Goal: Book appointment/travel/reservation

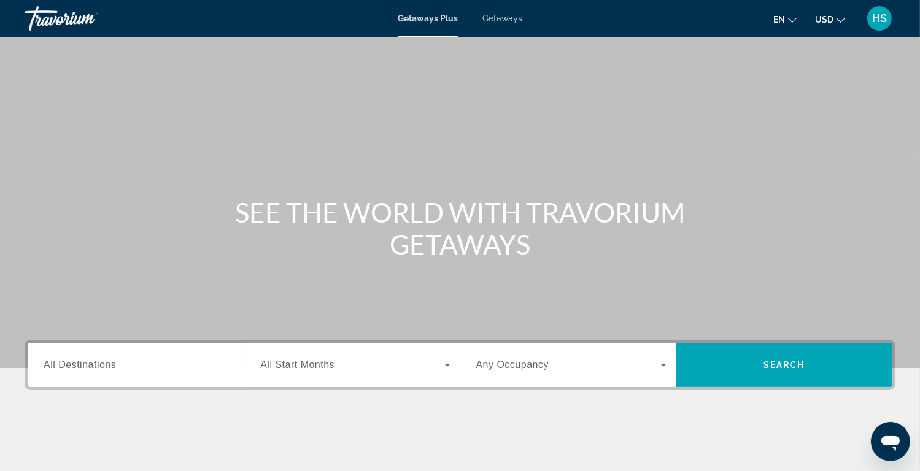
click at [199, 366] on input "Destination All Destinations" at bounding box center [139, 366] width 190 height 15
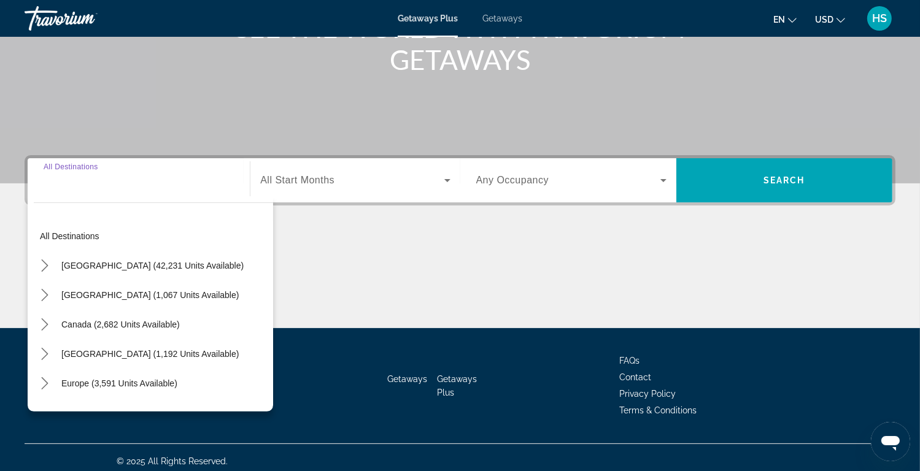
scroll to position [192, 0]
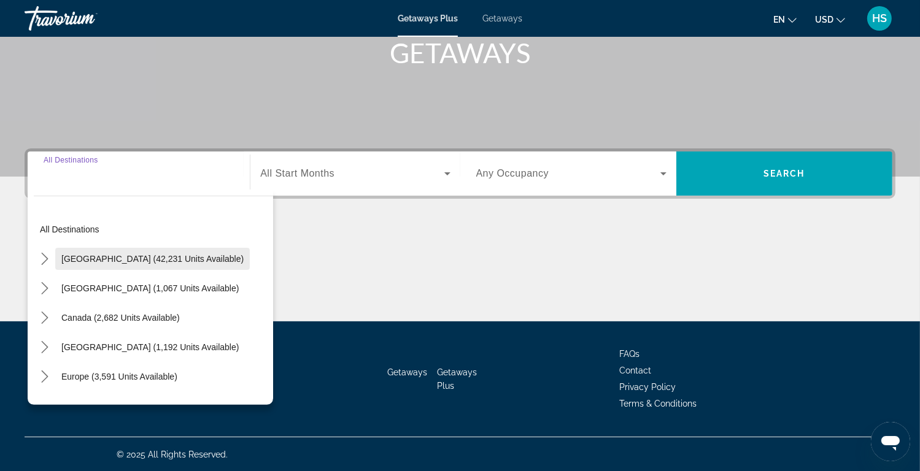
click at [104, 257] on span "[GEOGRAPHIC_DATA] (42,231 units available)" at bounding box center [152, 259] width 182 height 10
type input "**********"
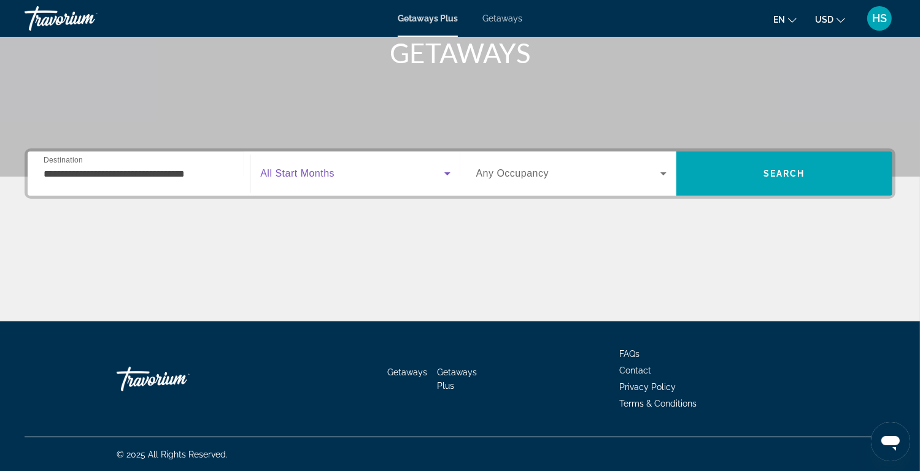
click at [338, 180] on span "Search widget" at bounding box center [352, 173] width 184 height 15
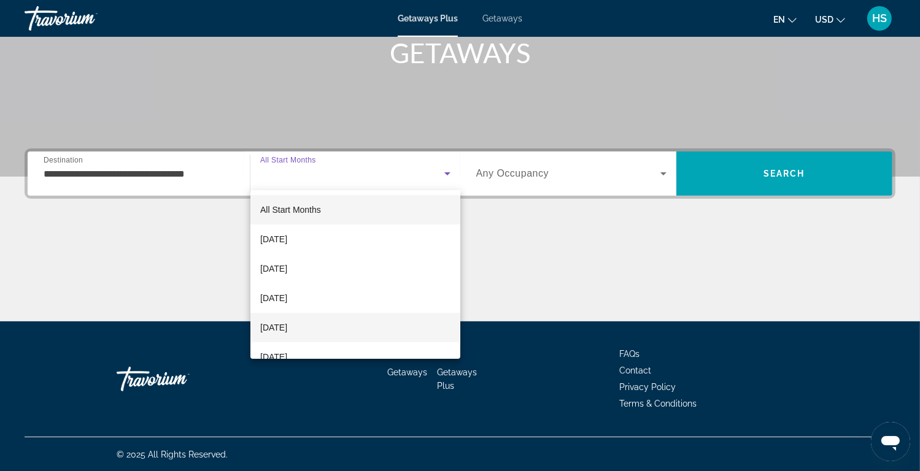
click at [287, 329] on span "[DATE]" at bounding box center [273, 327] width 27 height 15
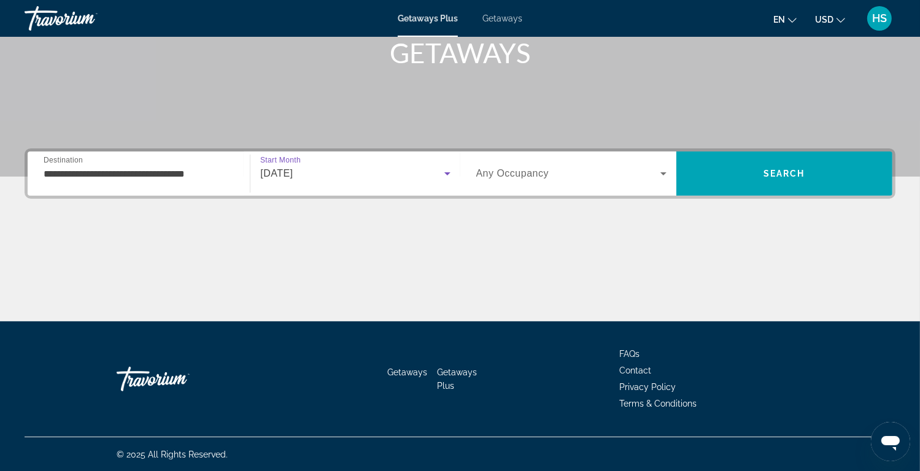
click at [570, 173] on span "Search widget" at bounding box center [568, 173] width 184 height 15
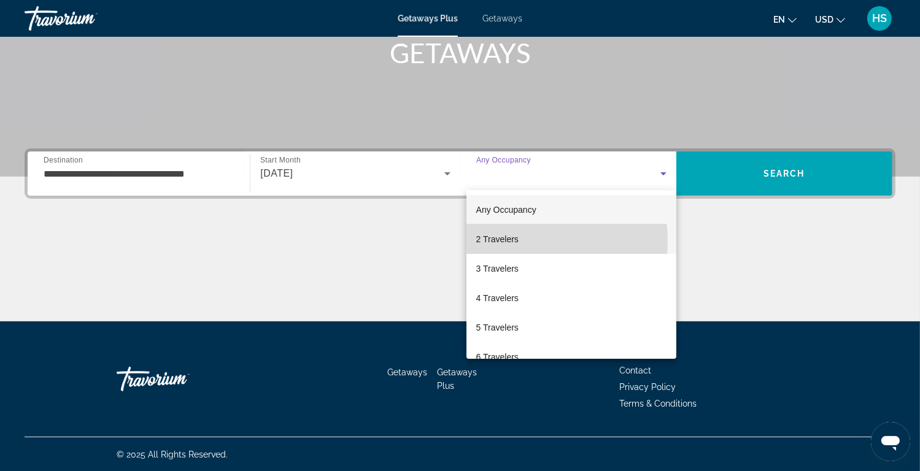
click at [527, 241] on mat-option "2 Travelers" at bounding box center [572, 239] width 210 height 29
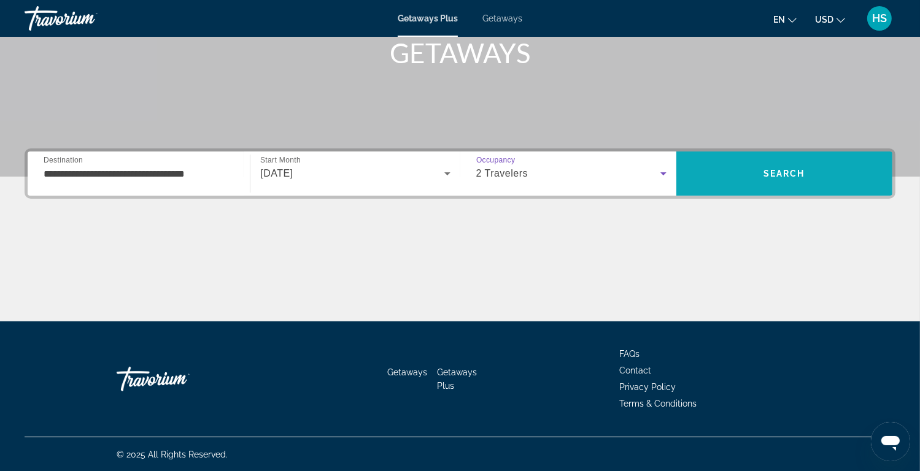
click at [785, 176] on span "Search" at bounding box center [785, 174] width 42 height 10
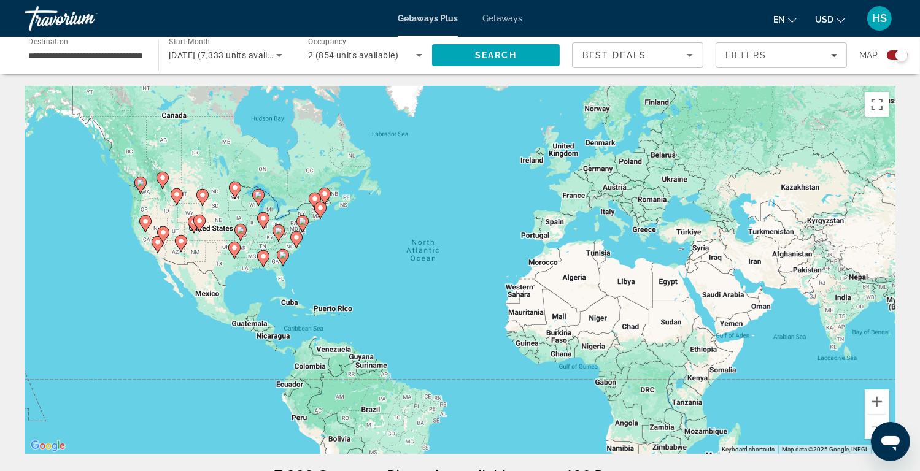
click at [279, 54] on icon "Search widget" at bounding box center [279, 55] width 6 height 3
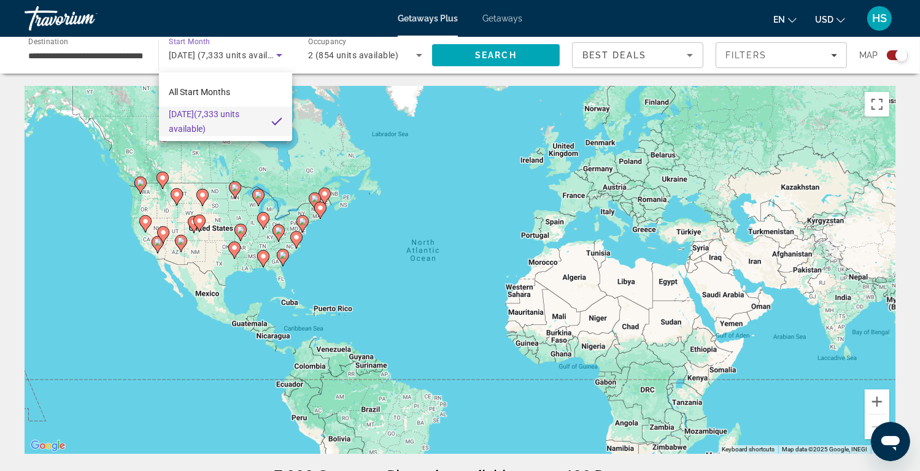
click at [357, 55] on div at bounding box center [460, 235] width 920 height 471
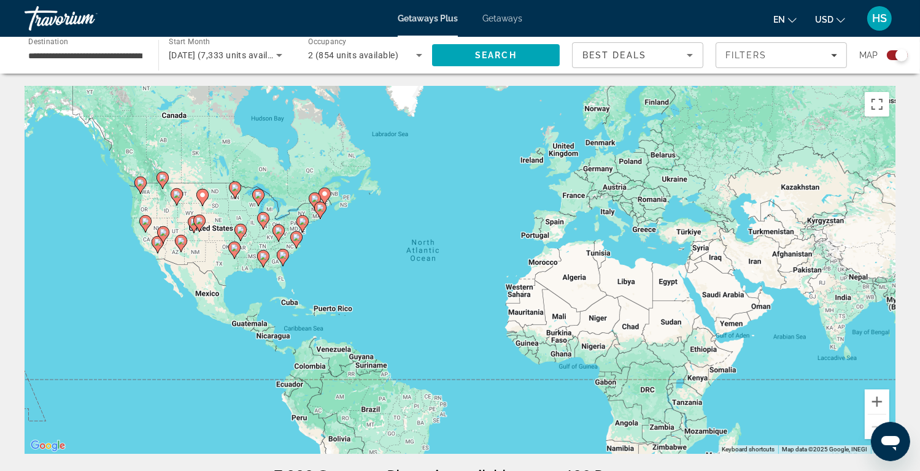
click at [415, 56] on icon "Search widget" at bounding box center [419, 55] width 15 height 15
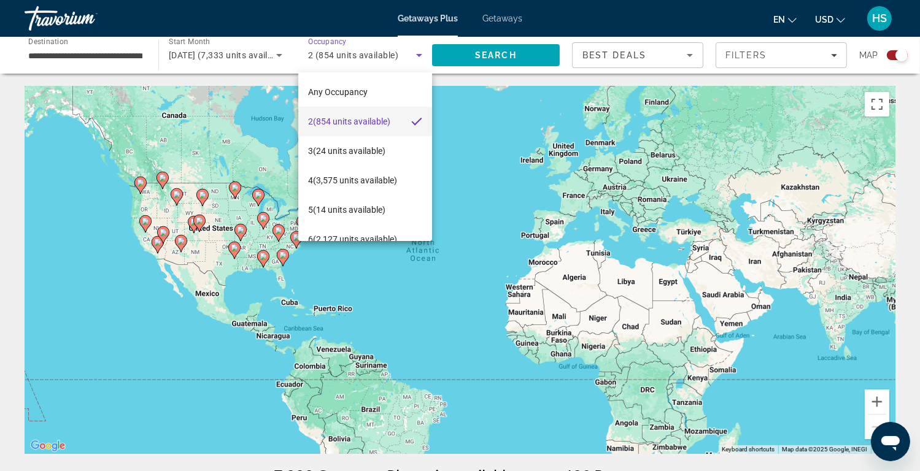
click at [685, 55] on div at bounding box center [460, 235] width 920 height 471
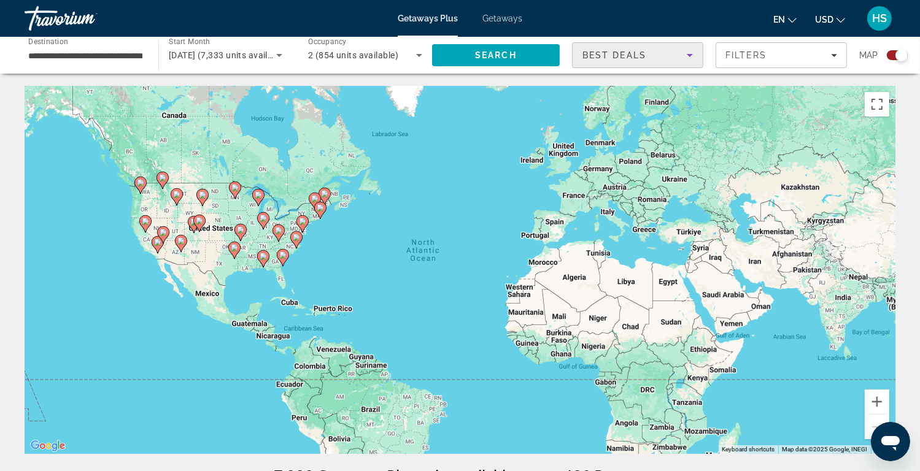
click at [690, 55] on icon "Sort by" at bounding box center [690, 55] width 6 height 3
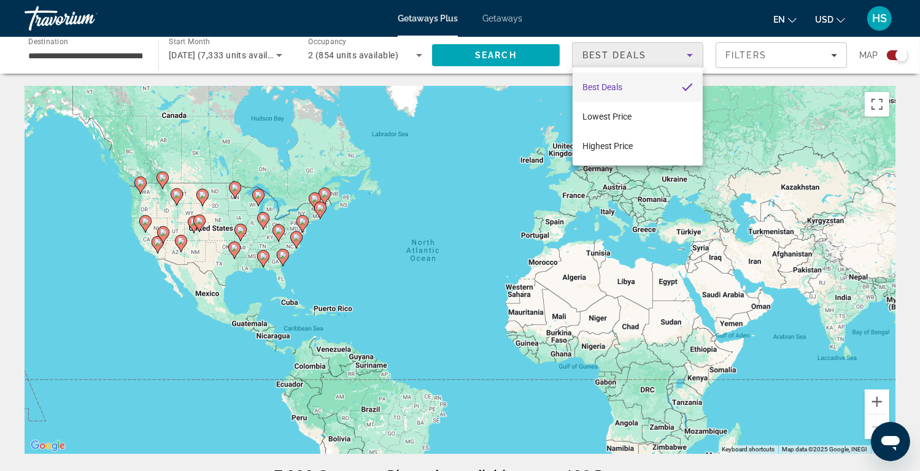
click at [690, 55] on div at bounding box center [460, 235] width 920 height 471
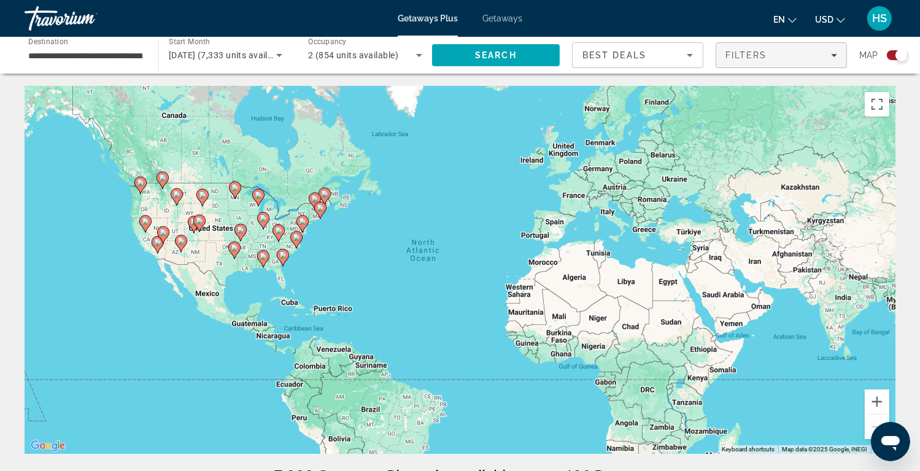
click at [835, 55] on icon "Filters" at bounding box center [834, 55] width 6 height 3
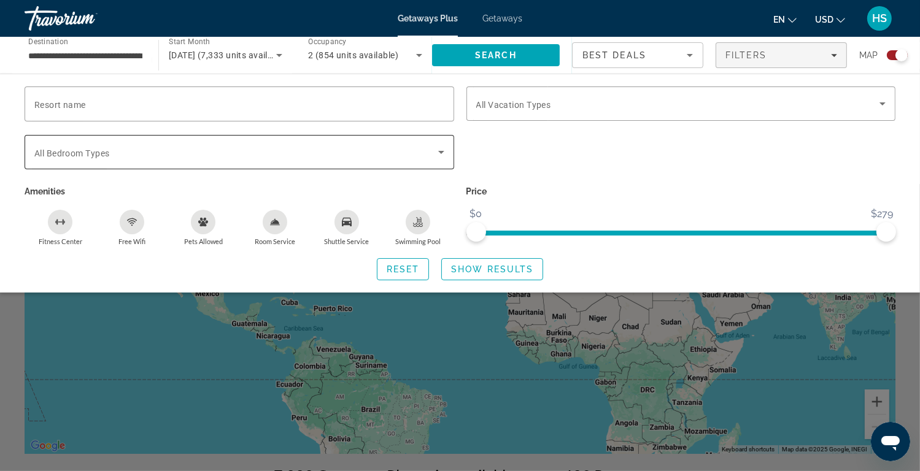
click at [270, 154] on span "Search widget" at bounding box center [236, 152] width 404 height 15
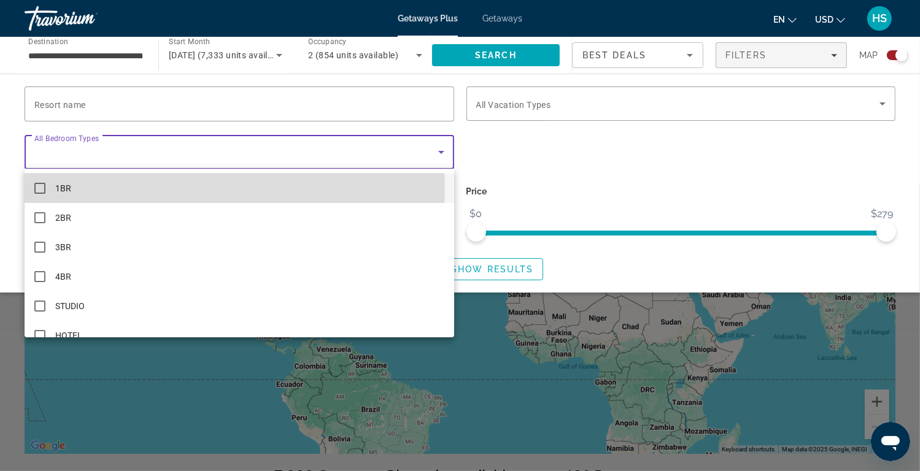
click at [41, 188] on mat-pseudo-checkbox at bounding box center [39, 188] width 11 height 11
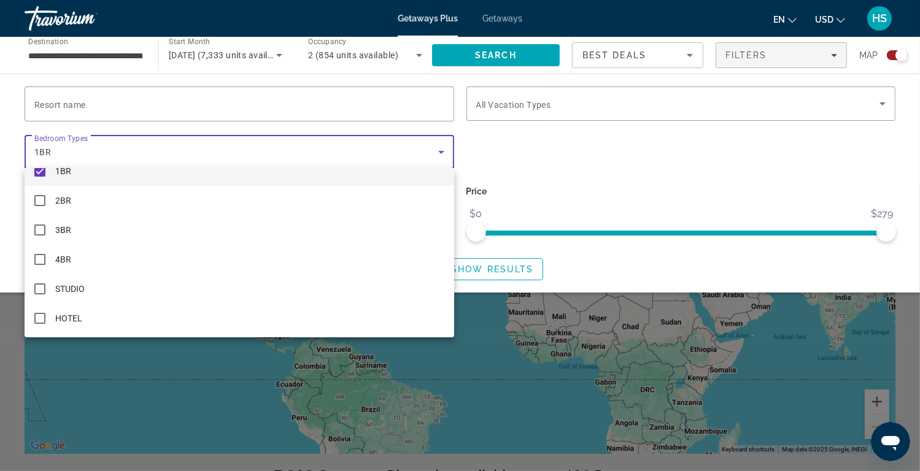
click at [690, 100] on div at bounding box center [460, 235] width 920 height 471
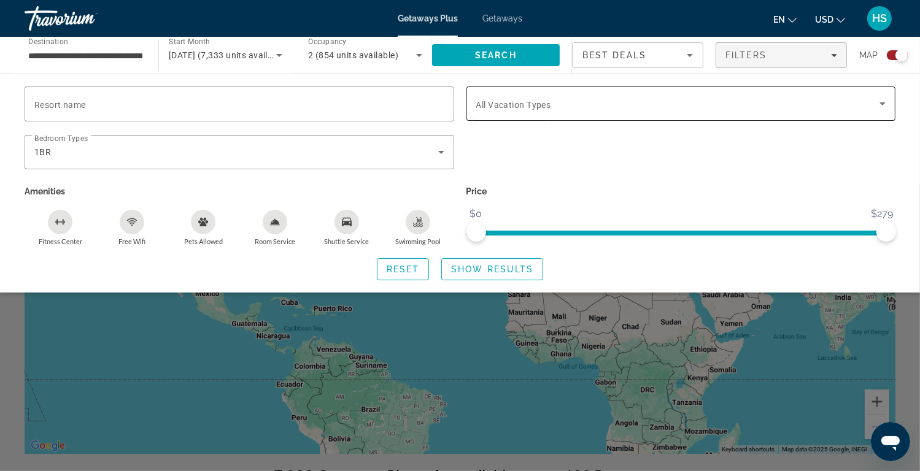
click at [885, 101] on icon "Search widget" at bounding box center [882, 103] width 15 height 15
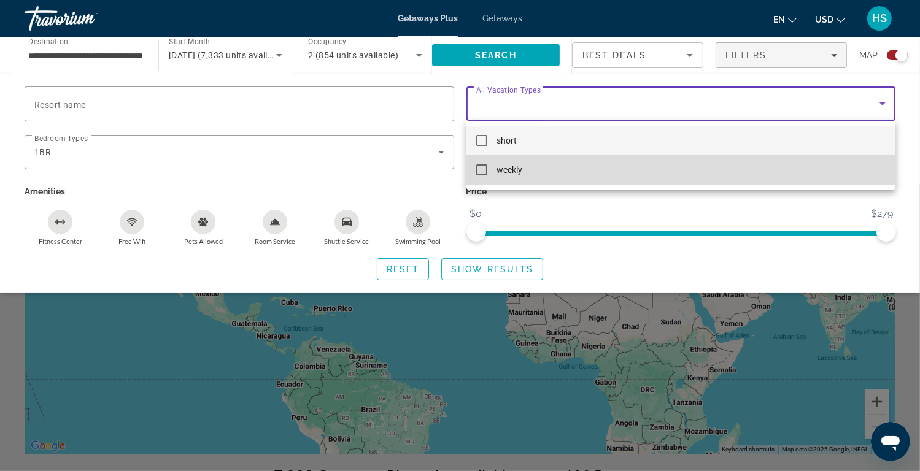
click at [483, 169] on mat-pseudo-checkbox at bounding box center [481, 170] width 11 height 11
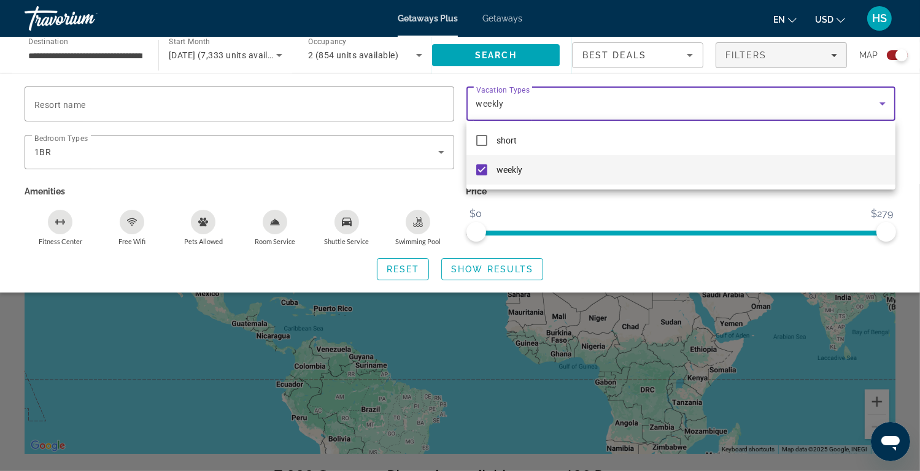
click at [631, 262] on div at bounding box center [460, 235] width 920 height 471
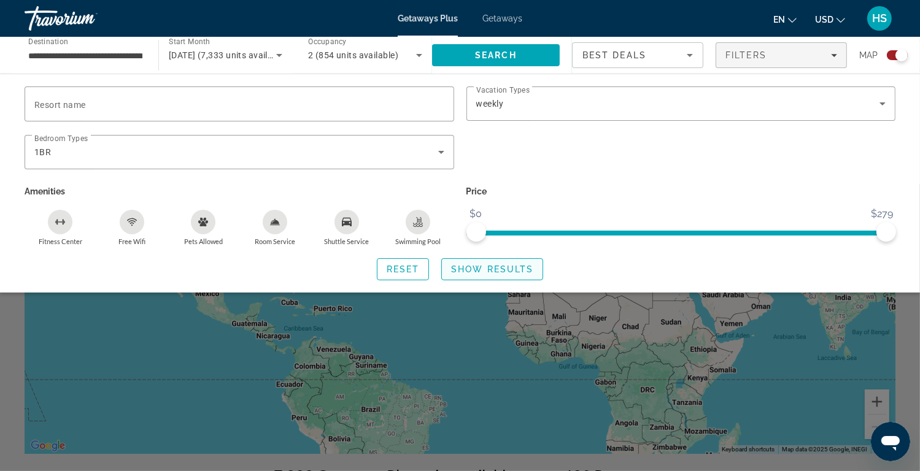
click at [494, 269] on span "Show Results" at bounding box center [492, 270] width 82 height 10
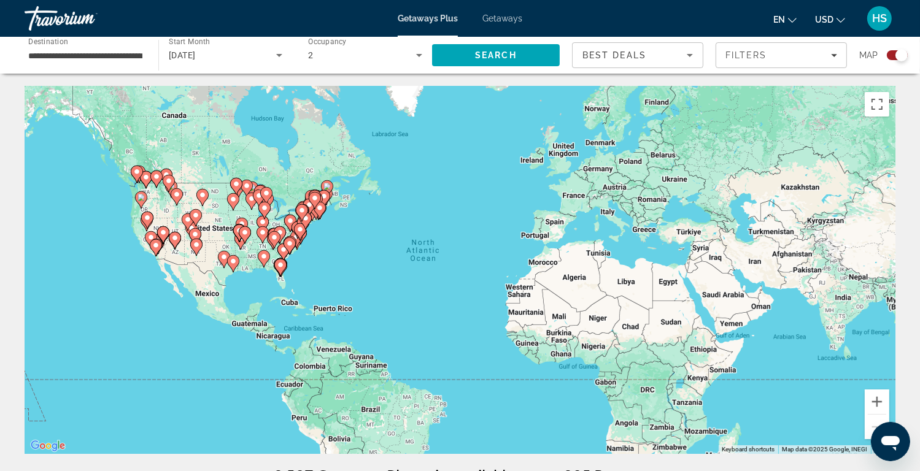
click at [282, 265] on image "Main content" at bounding box center [280, 265] width 7 height 7
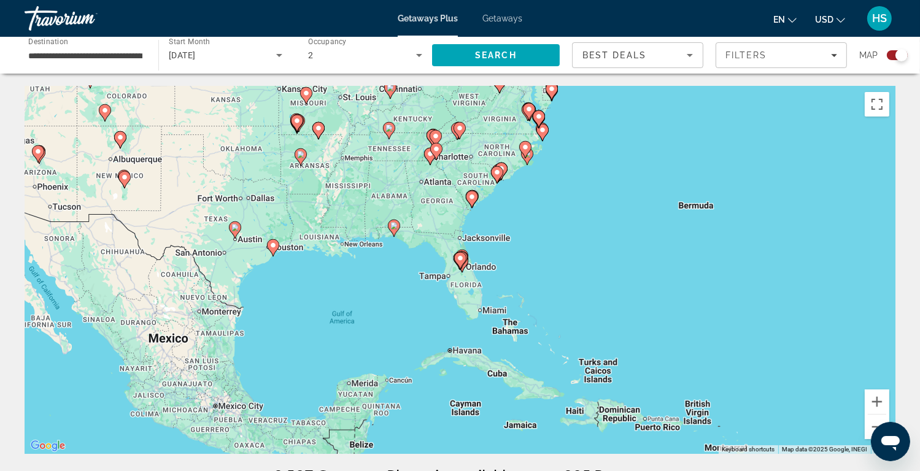
click at [467, 262] on icon "Main content" at bounding box center [461, 264] width 11 height 16
type input "**********"
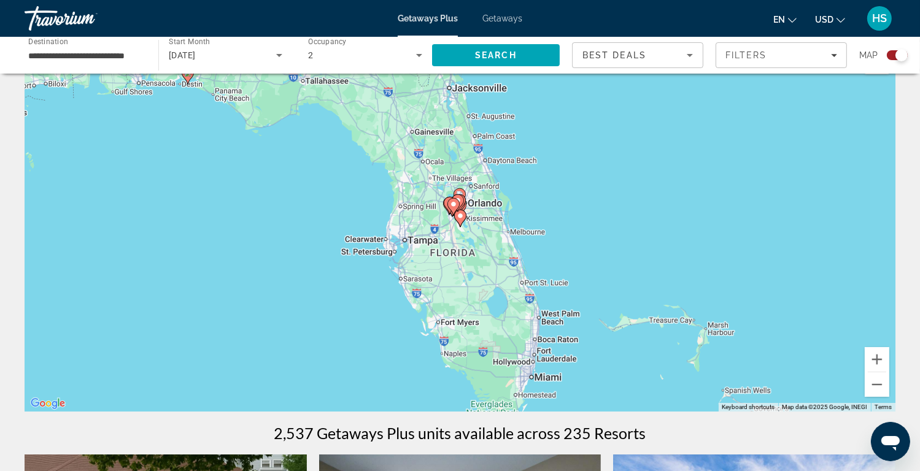
scroll to position [61, 0]
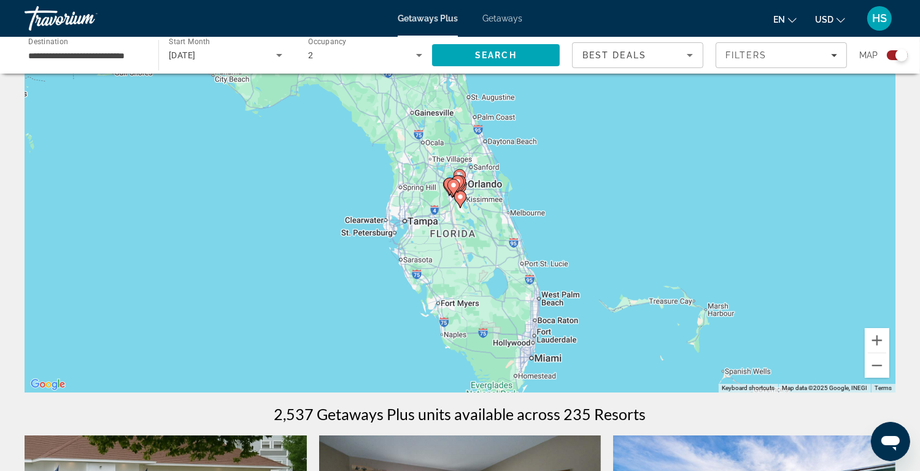
click at [536, 338] on div "To navigate, press the arrow keys. To activate drag with keyboard, press Alt + …" at bounding box center [460, 209] width 871 height 368
drag, startPoint x: 610, startPoint y: 134, endPoint x: 584, endPoint y: 96, distance: 46.3
click at [611, 134] on div "To activate drag with keyboard, press Alt + Enter. Once in keyboard drag state,…" at bounding box center [460, 209] width 871 height 368
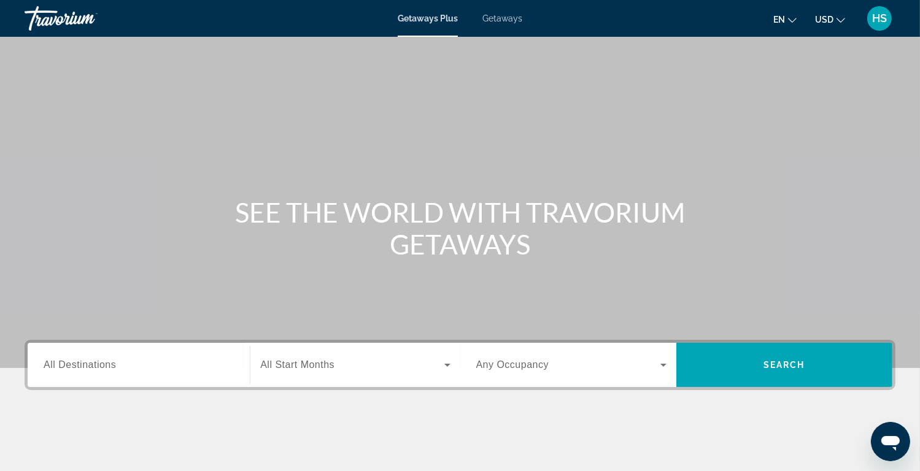
click at [168, 367] on input "Destination All Destinations" at bounding box center [139, 366] width 190 height 15
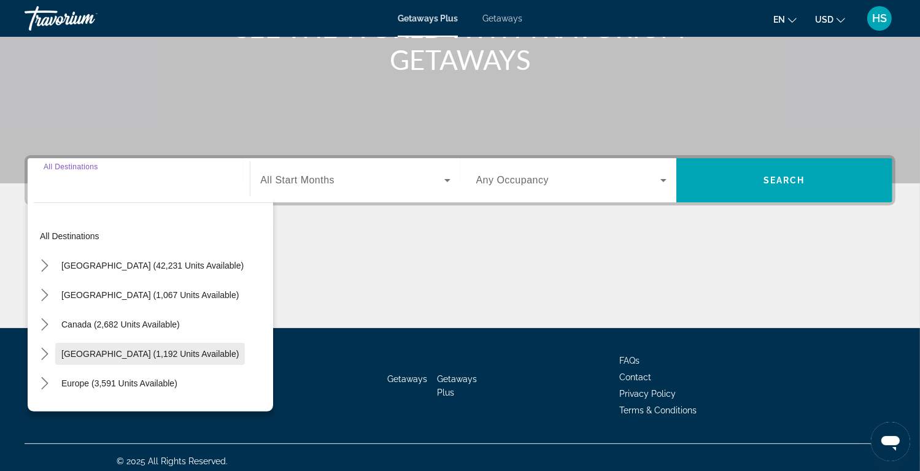
scroll to position [192, 0]
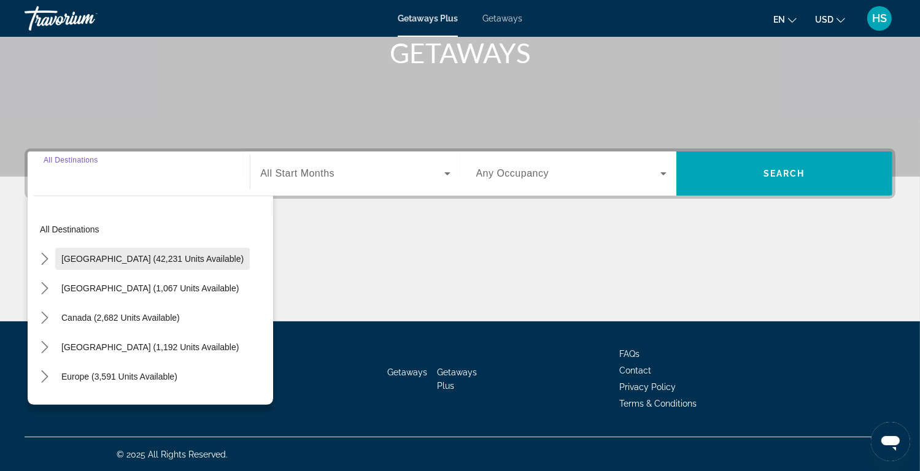
click at [169, 256] on span "[GEOGRAPHIC_DATA] (42,231 units available)" at bounding box center [152, 259] width 182 height 10
type input "**********"
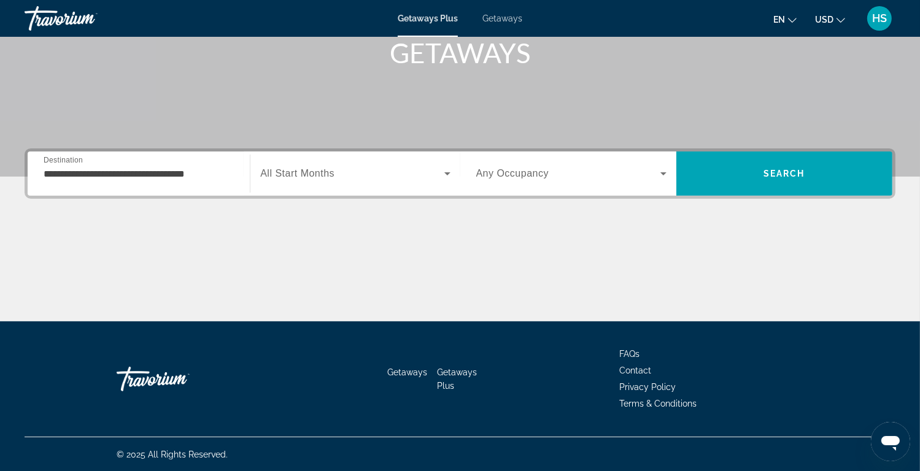
click at [314, 174] on span "All Start Months" at bounding box center [297, 173] width 74 height 10
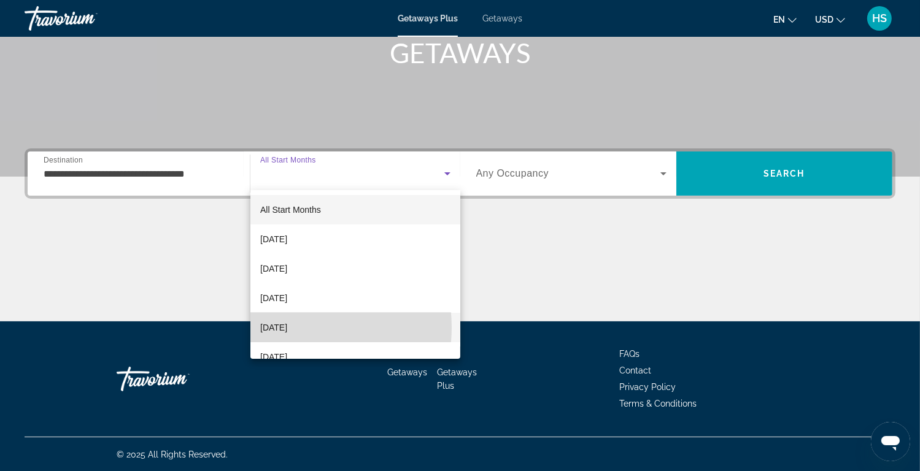
click at [287, 328] on span "[DATE]" at bounding box center [273, 327] width 27 height 15
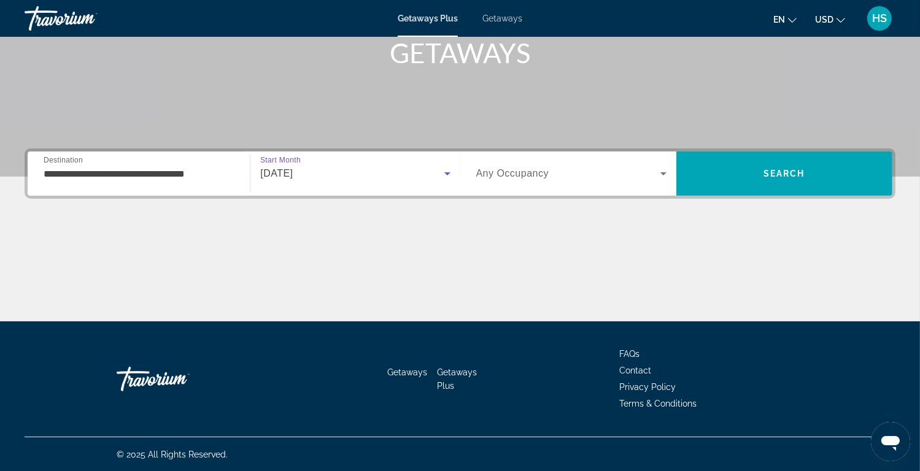
click at [540, 177] on span "Any Occupancy" at bounding box center [512, 173] width 73 height 10
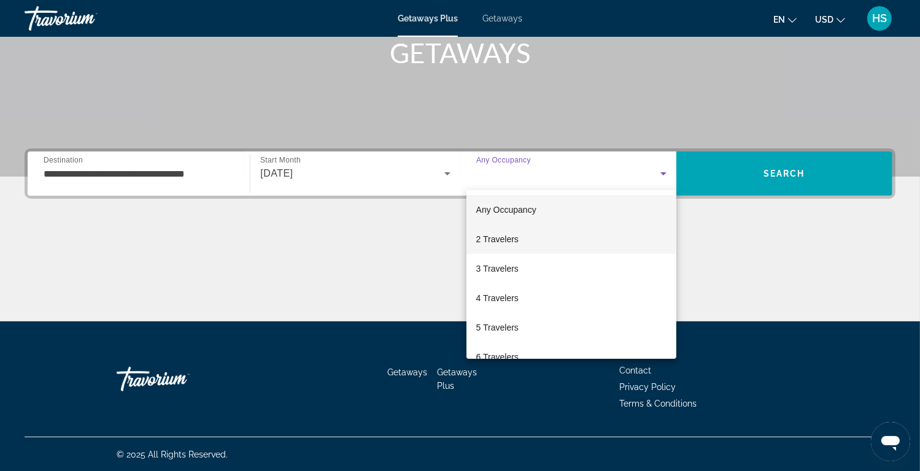
click at [526, 239] on mat-option "2 Travelers" at bounding box center [572, 239] width 210 height 29
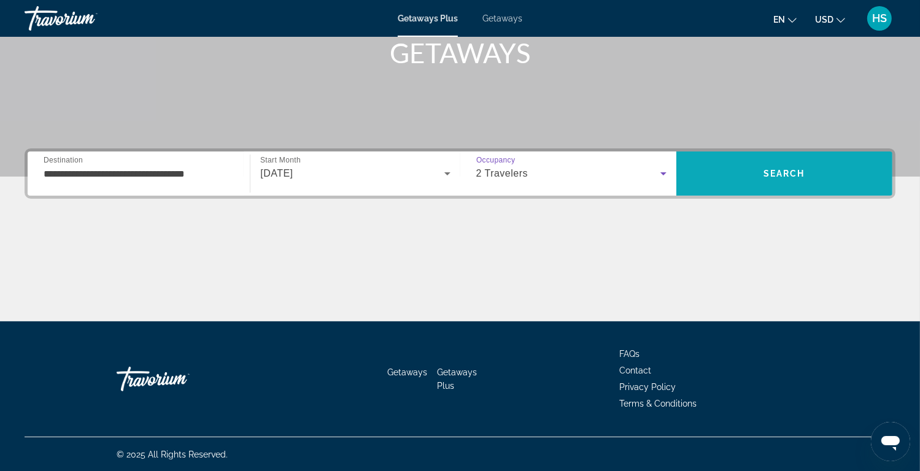
click at [766, 173] on span "Search" at bounding box center [785, 174] width 42 height 10
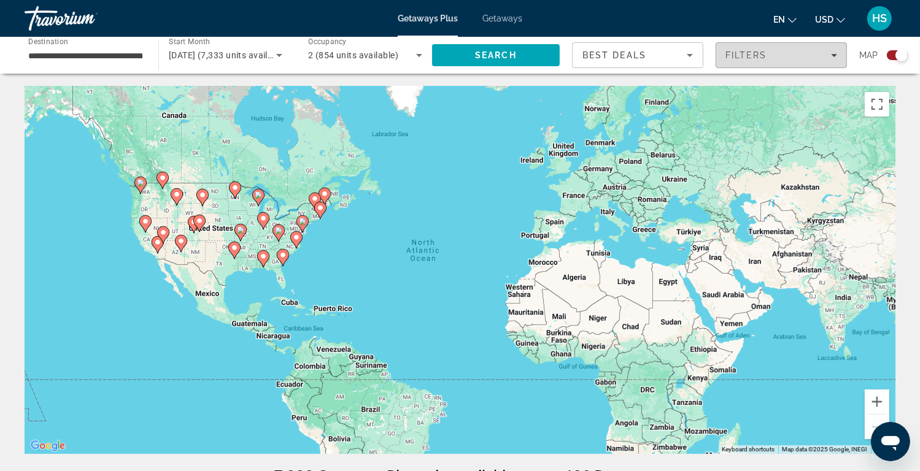
click at [758, 55] on span "Filters" at bounding box center [747, 55] width 42 height 10
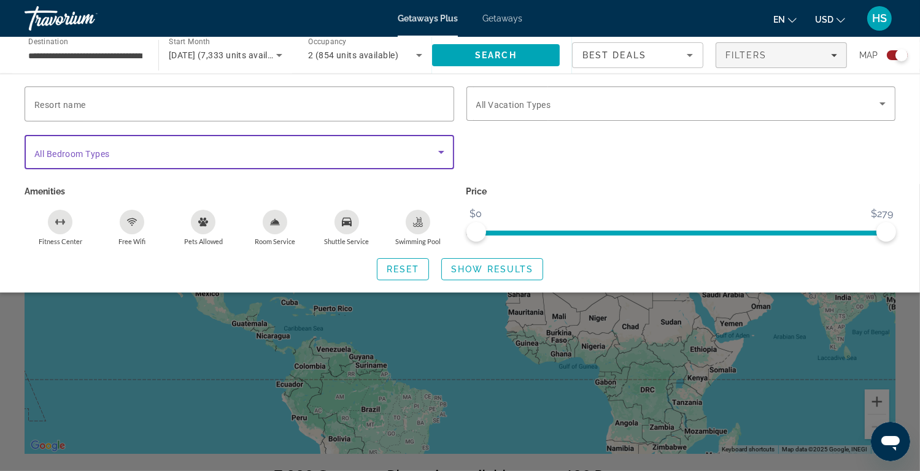
click at [157, 152] on span "Search widget" at bounding box center [236, 152] width 404 height 15
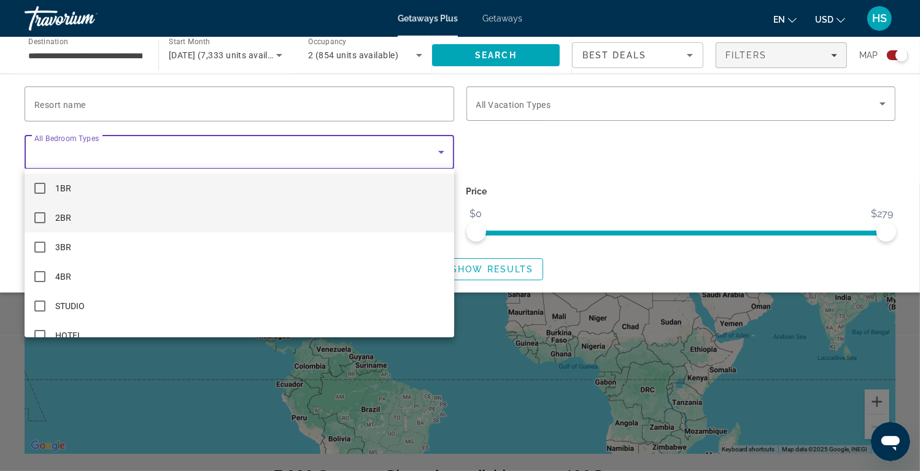
click at [41, 219] on mat-pseudo-checkbox at bounding box center [39, 217] width 11 height 11
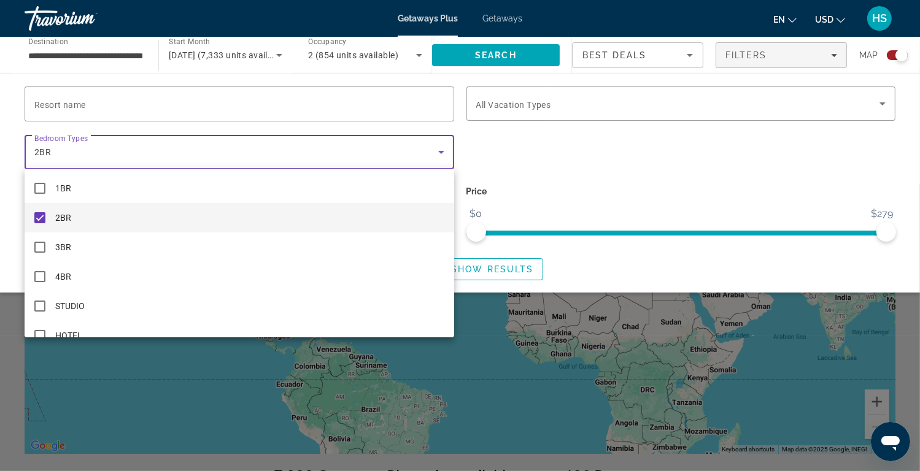
click at [654, 105] on div at bounding box center [460, 235] width 920 height 471
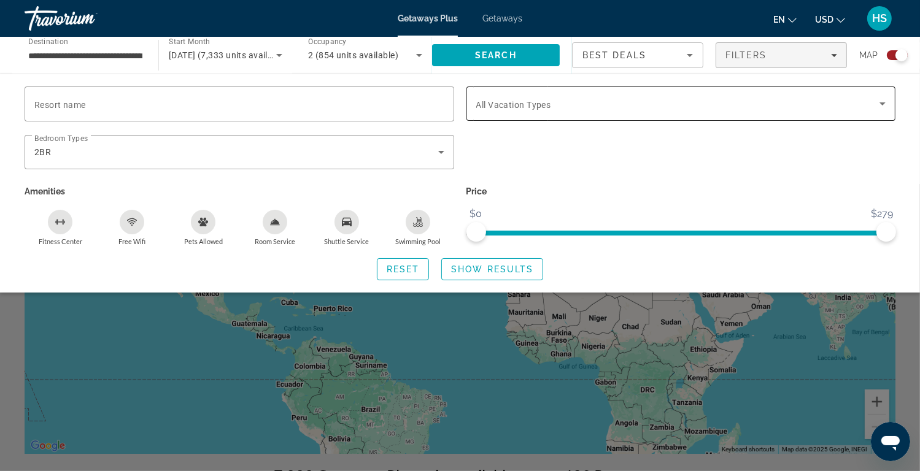
click at [883, 105] on icon "Search widget" at bounding box center [882, 103] width 15 height 15
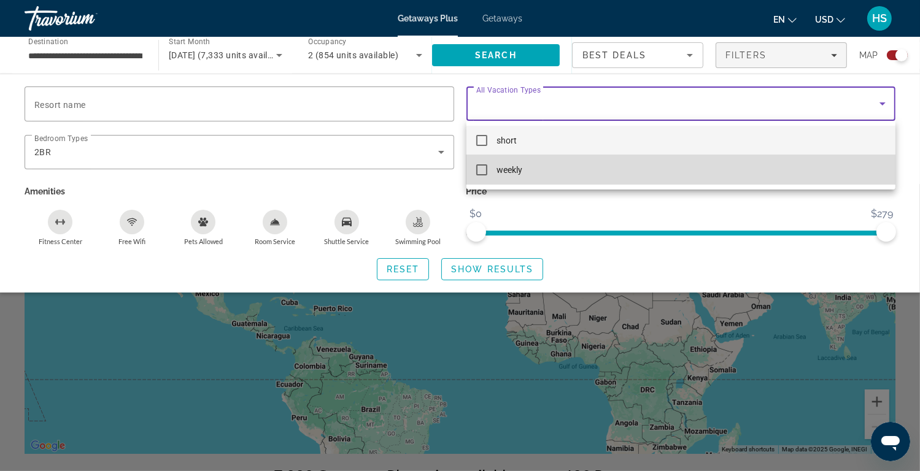
click at [483, 169] on mat-pseudo-checkbox at bounding box center [481, 170] width 11 height 11
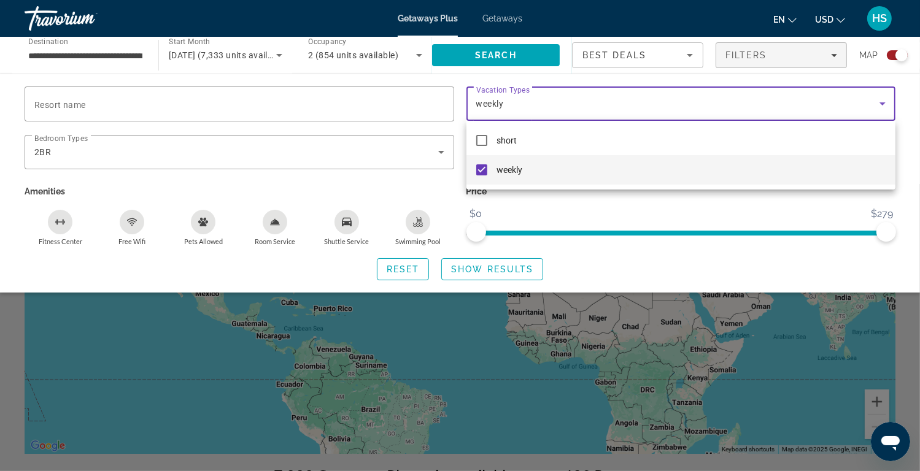
click at [474, 266] on div at bounding box center [460, 235] width 920 height 471
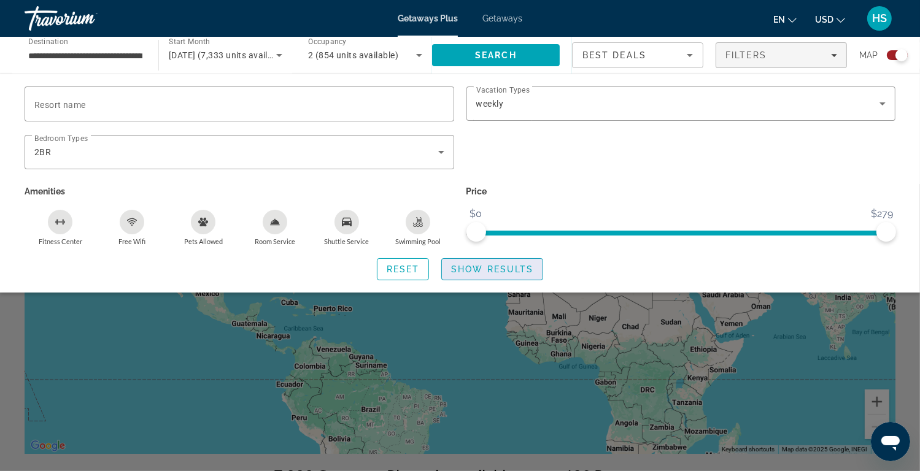
click at [469, 268] on span "Show Results" at bounding box center [492, 270] width 82 height 10
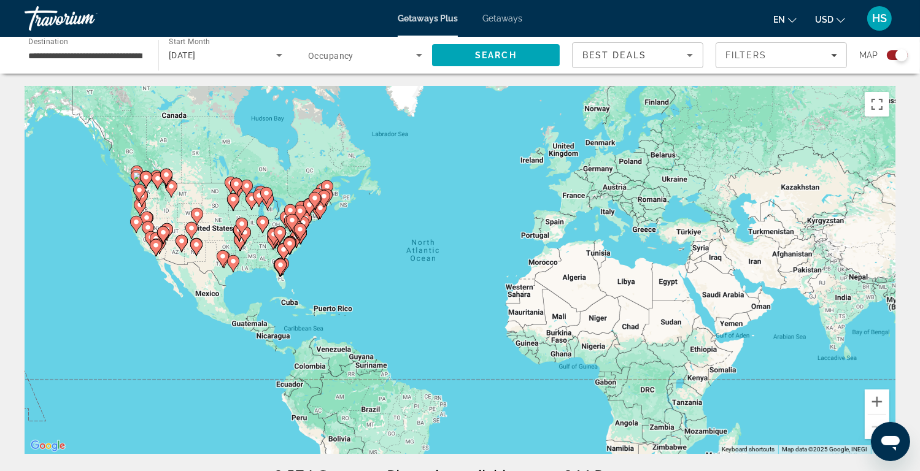
click at [280, 274] on icon "Main content" at bounding box center [279, 268] width 11 height 16
click at [292, 285] on div "To activate drag with keyboard, press Alt + Enter. Once in keyboard drag state,…" at bounding box center [460, 270] width 871 height 368
click at [287, 282] on div "To activate drag with keyboard, press Alt + Enter. Once in keyboard drag state,…" at bounding box center [460, 270] width 871 height 368
click at [284, 282] on div "To activate drag with keyboard, press Alt + Enter. Once in keyboard drag state,…" at bounding box center [460, 270] width 871 height 368
click at [832, 56] on icon "Filters" at bounding box center [834, 55] width 6 height 6
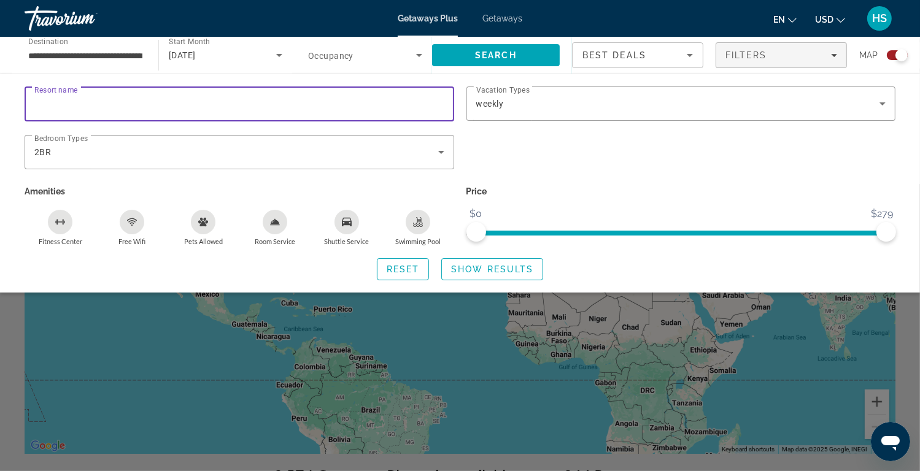
click at [322, 103] on input "Resort name" at bounding box center [239, 104] width 410 height 15
type input "********"
click at [467, 272] on span "Show Results" at bounding box center [492, 270] width 82 height 10
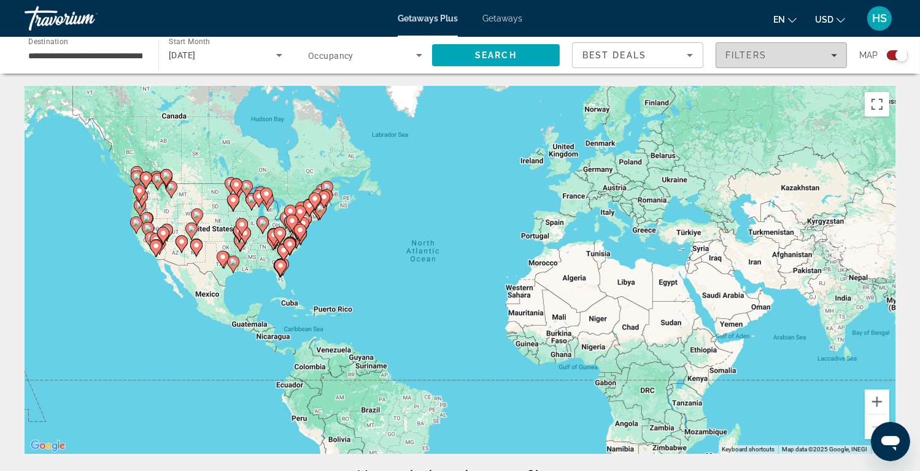
click at [760, 62] on span "Filters" at bounding box center [781, 55] width 130 height 29
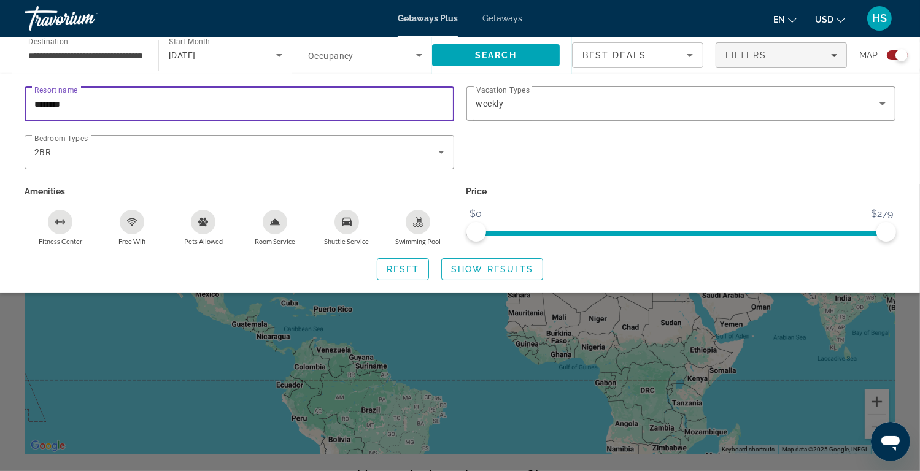
click at [84, 104] on input "********" at bounding box center [239, 104] width 410 height 15
type input "*"
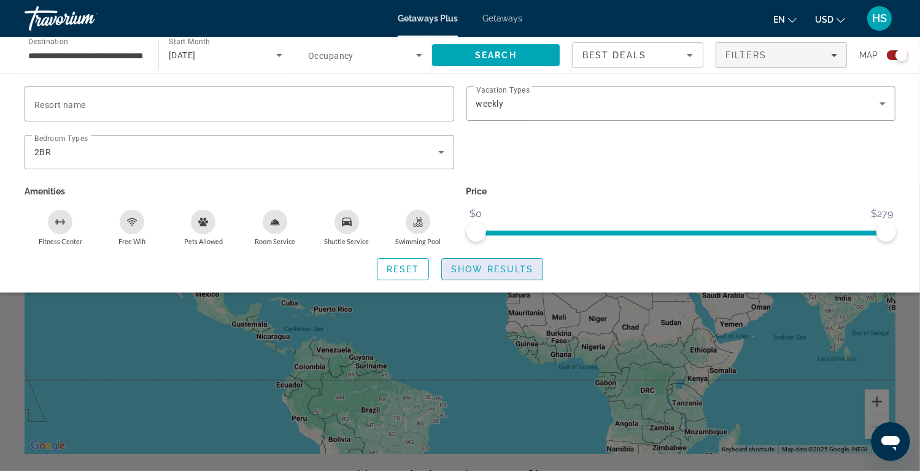
click at [478, 270] on span "Show Results" at bounding box center [492, 270] width 82 height 10
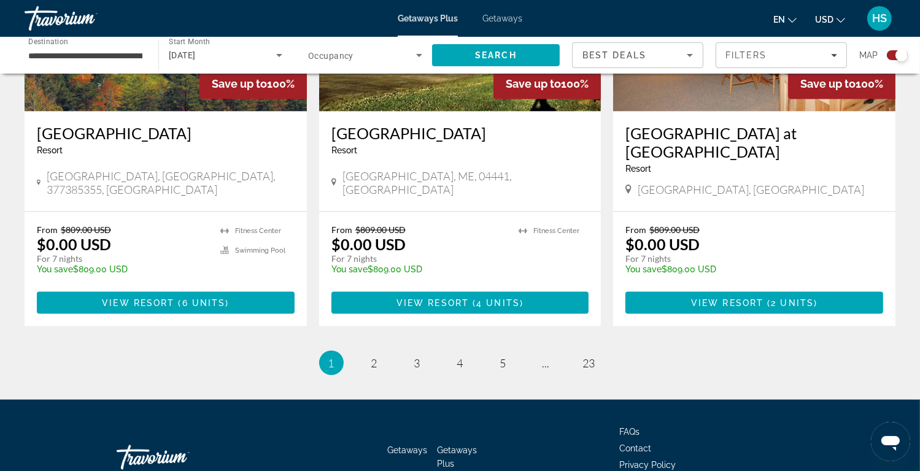
scroll to position [1931, 0]
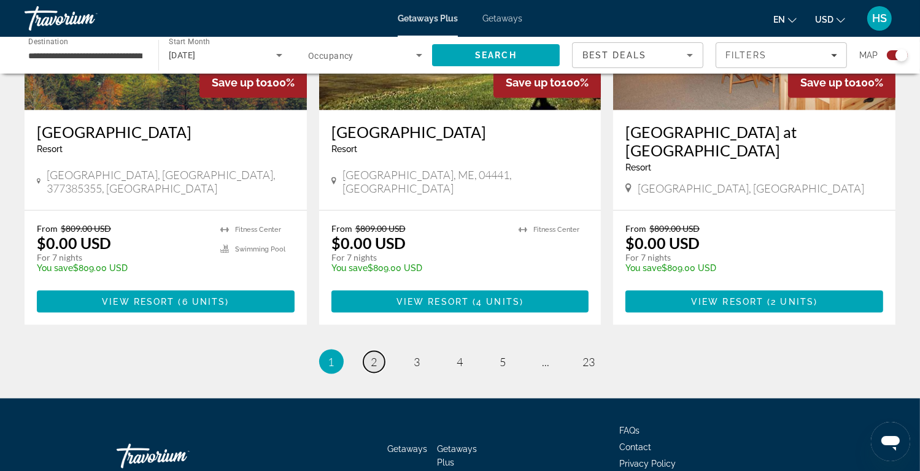
click at [374, 355] on span "2" at bounding box center [374, 362] width 6 height 14
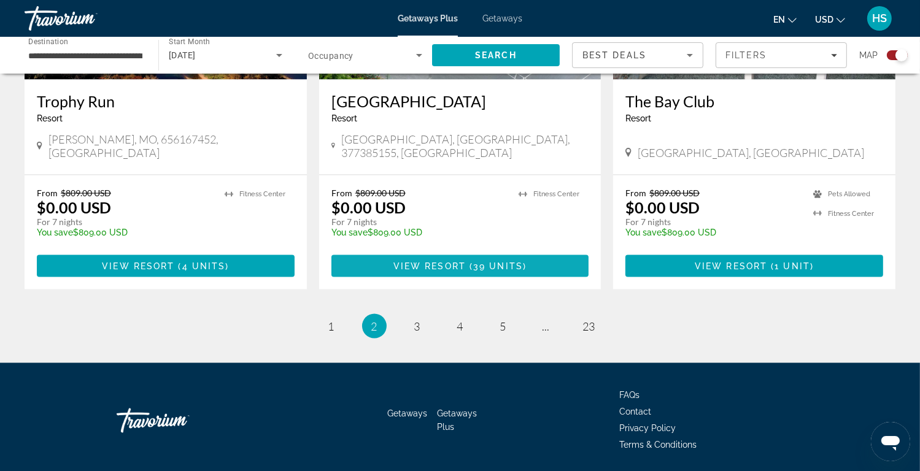
scroll to position [1931, 0]
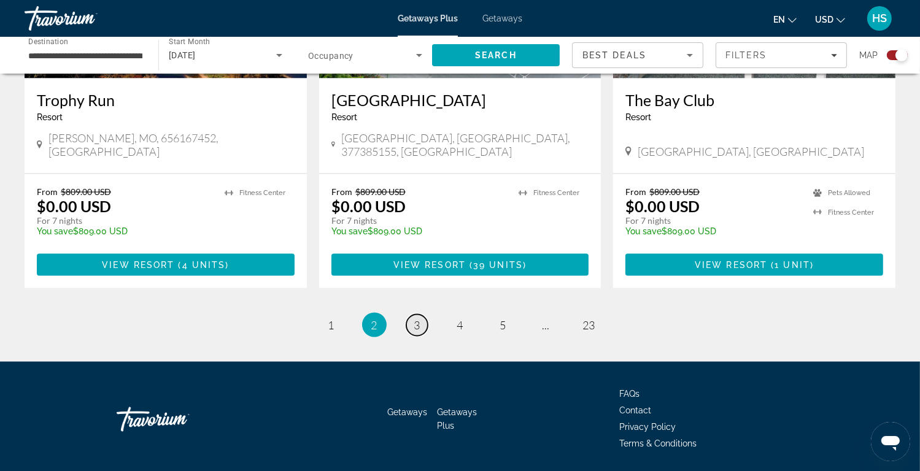
click at [417, 319] on span "3" at bounding box center [417, 326] width 6 height 14
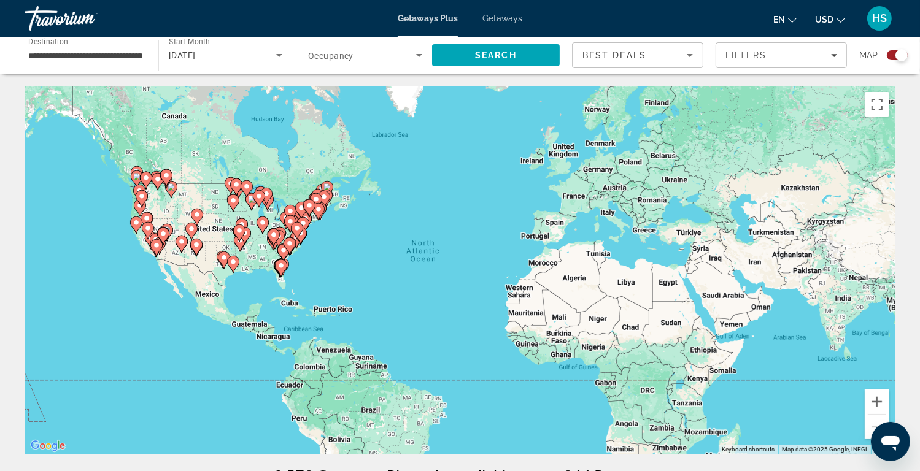
click at [281, 269] on image "Main content" at bounding box center [280, 265] width 7 height 7
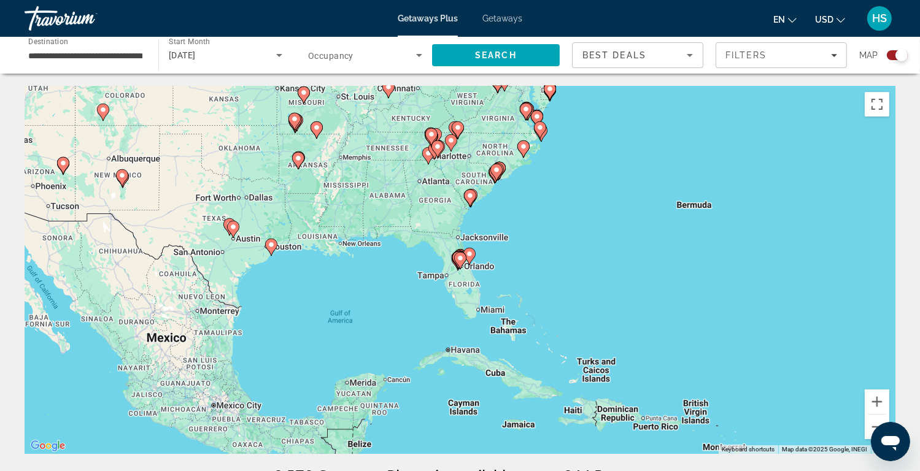
click at [460, 261] on image "Main content" at bounding box center [460, 258] width 7 height 7
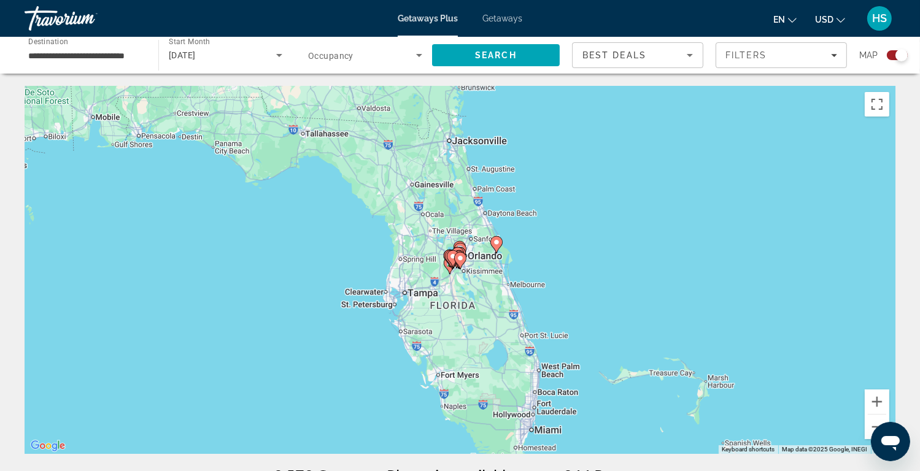
click at [460, 261] on image "Main content" at bounding box center [460, 258] width 7 height 7
type input "**********"
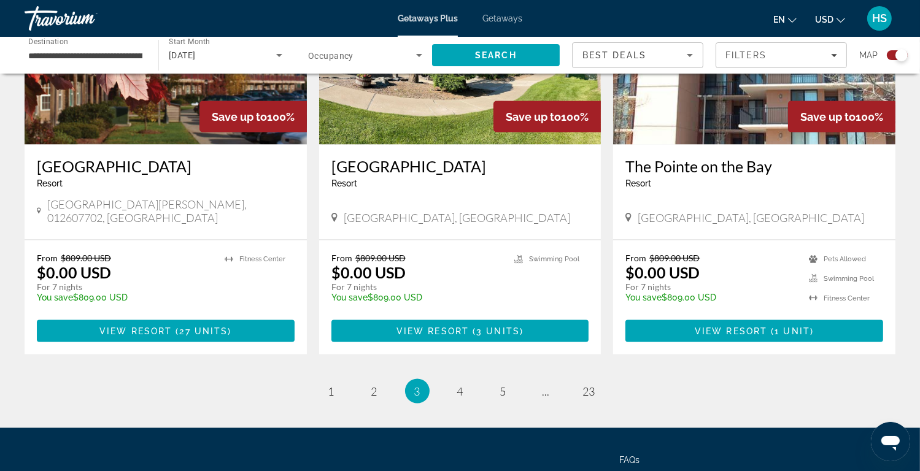
scroll to position [1913, 0]
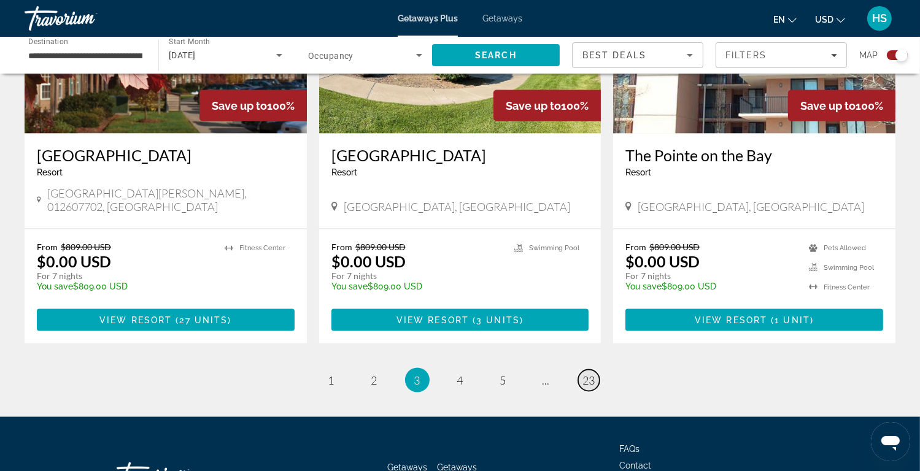
click at [596, 370] on link "page 23" at bounding box center [588, 380] width 21 height 21
